Goal: Task Accomplishment & Management: Use online tool/utility

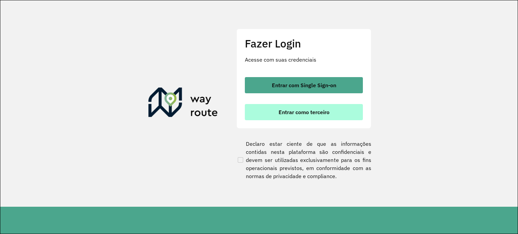
click at [307, 106] on button "Entrar como terceiro" at bounding box center [304, 112] width 118 height 16
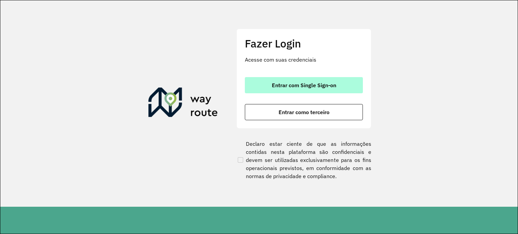
click at [301, 87] on span "Entrar com Single Sign-on" at bounding box center [304, 85] width 64 height 5
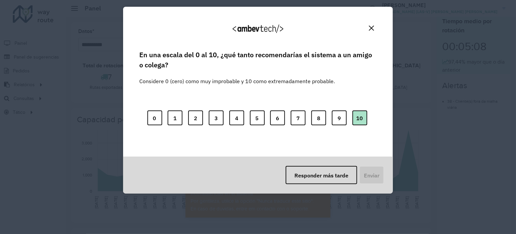
click at [359, 118] on font "10" at bounding box center [359, 118] width 7 height 7
click at [367, 172] on font "Enviar" at bounding box center [371, 175] width 16 height 7
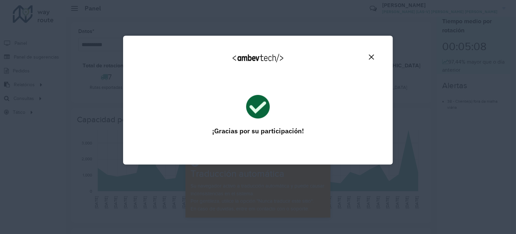
click at [372, 55] on img "Cerca" at bounding box center [371, 57] width 5 height 5
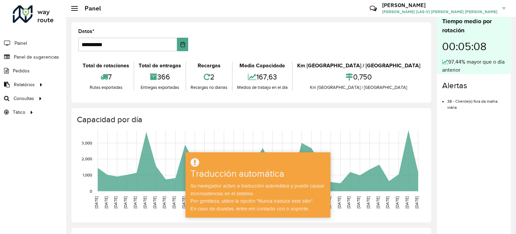
click at [425, 64] on div "**********" at bounding box center [251, 62] width 360 height 81
click at [391, 66] on font "Km [GEOGRAPHIC_DATA] / [GEOGRAPHIC_DATA]" at bounding box center [358, 66] width 123 height 6
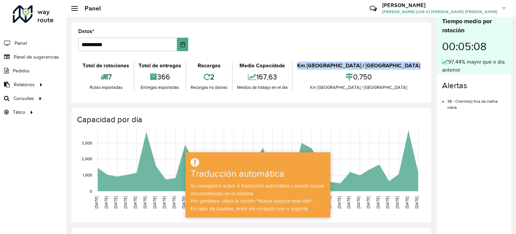
click at [391, 66] on font "Km [GEOGRAPHIC_DATA] / [GEOGRAPHIC_DATA]" at bounding box center [358, 66] width 123 height 6
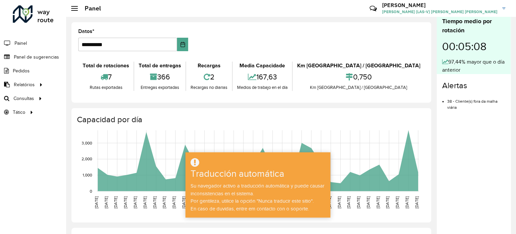
click at [248, 58] on div "Total de rotaciones 7 Rutas exportadas Total de entregas 366 Entregas exportada…" at bounding box center [251, 76] width 346 height 39
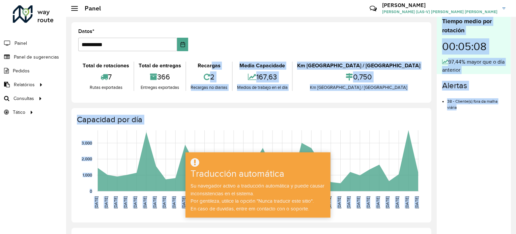
click at [464, 194] on div "Tiempo medio por rotación 00:05:08 97,44% mayor que o día anterior Alertas 38 -…" at bounding box center [473, 127] width 74 height 220
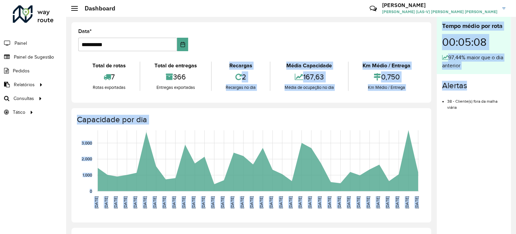
click at [461, 195] on div "Tempo médio por rota 00:05:08 97,44% maior que o dia anterior Alertas 38 - Clie…" at bounding box center [473, 127] width 74 height 220
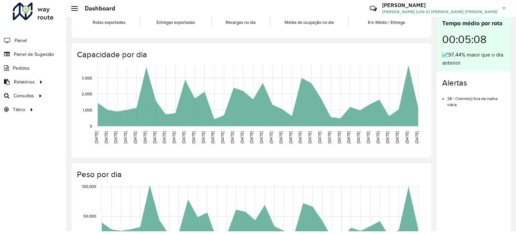
scroll to position [27, 0]
